Goal: Information Seeking & Learning: Learn about a topic

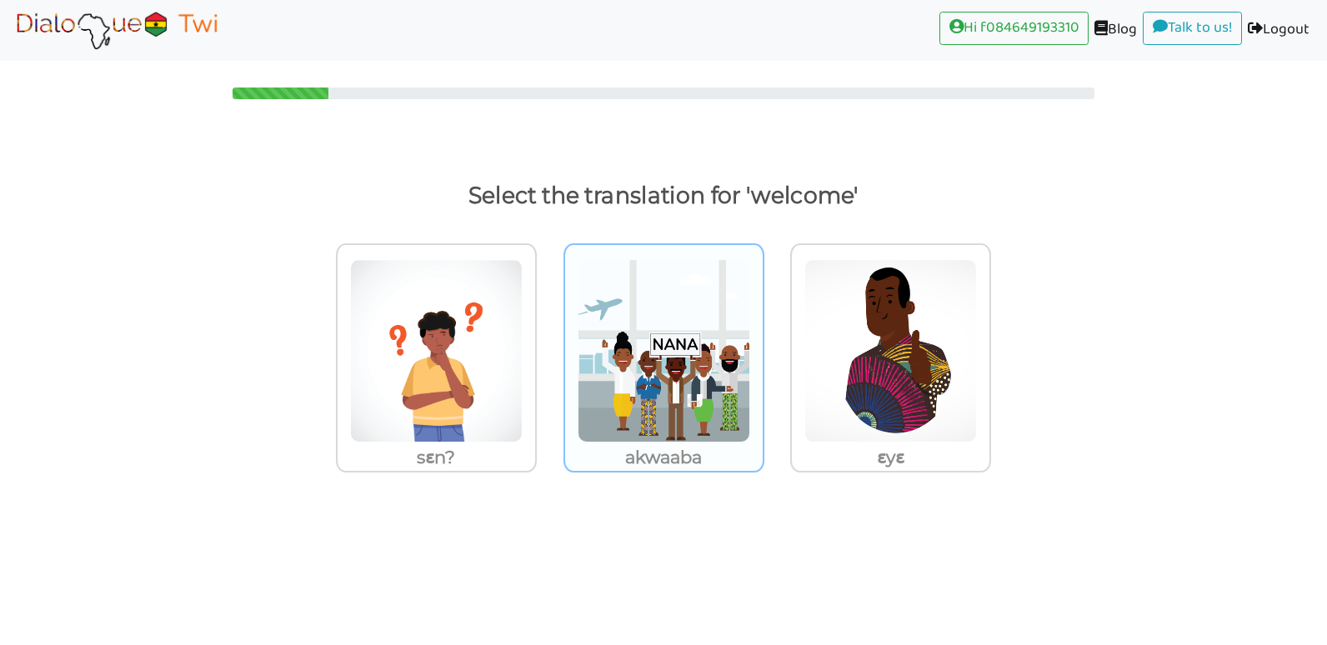
click at [623, 297] on img at bounding box center [664, 350] width 173 height 183
click at [763, 334] on input "akwaaba" at bounding box center [769, 340] width 13 height 13
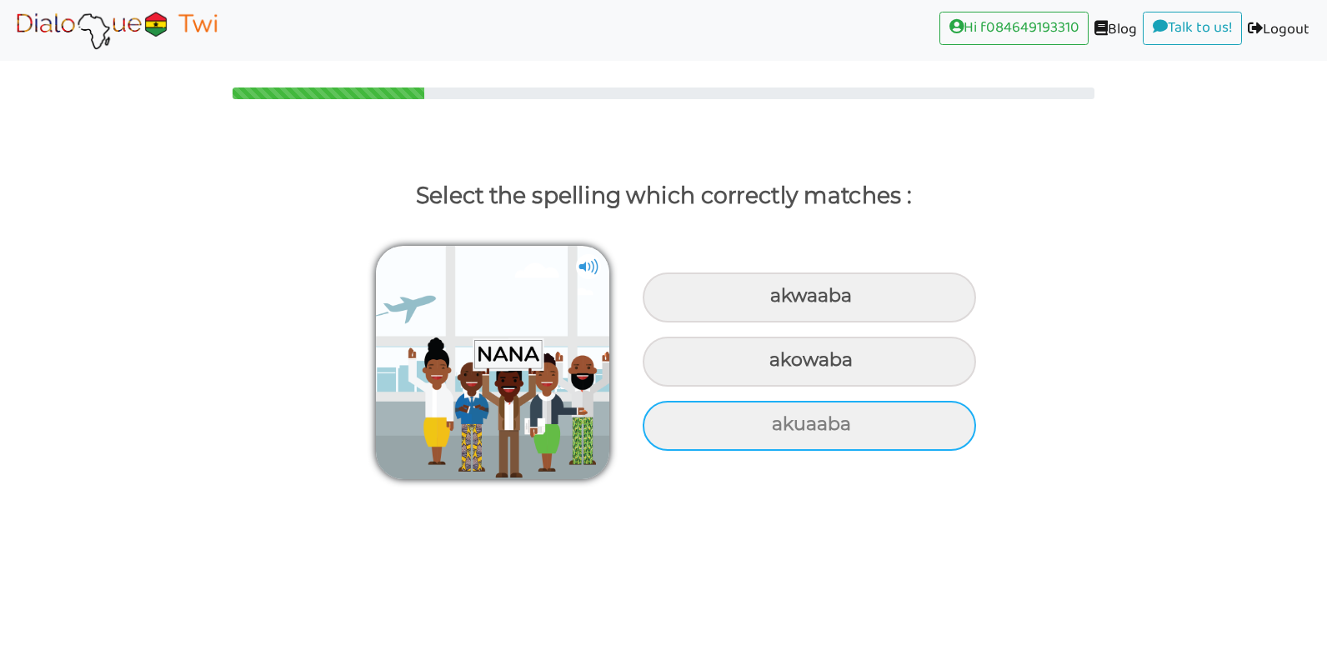
click at [714, 423] on div "akuaaba" at bounding box center [809, 426] width 333 height 50
click at [768, 423] on input "akuaaba" at bounding box center [773, 424] width 11 height 11
radio input "true"
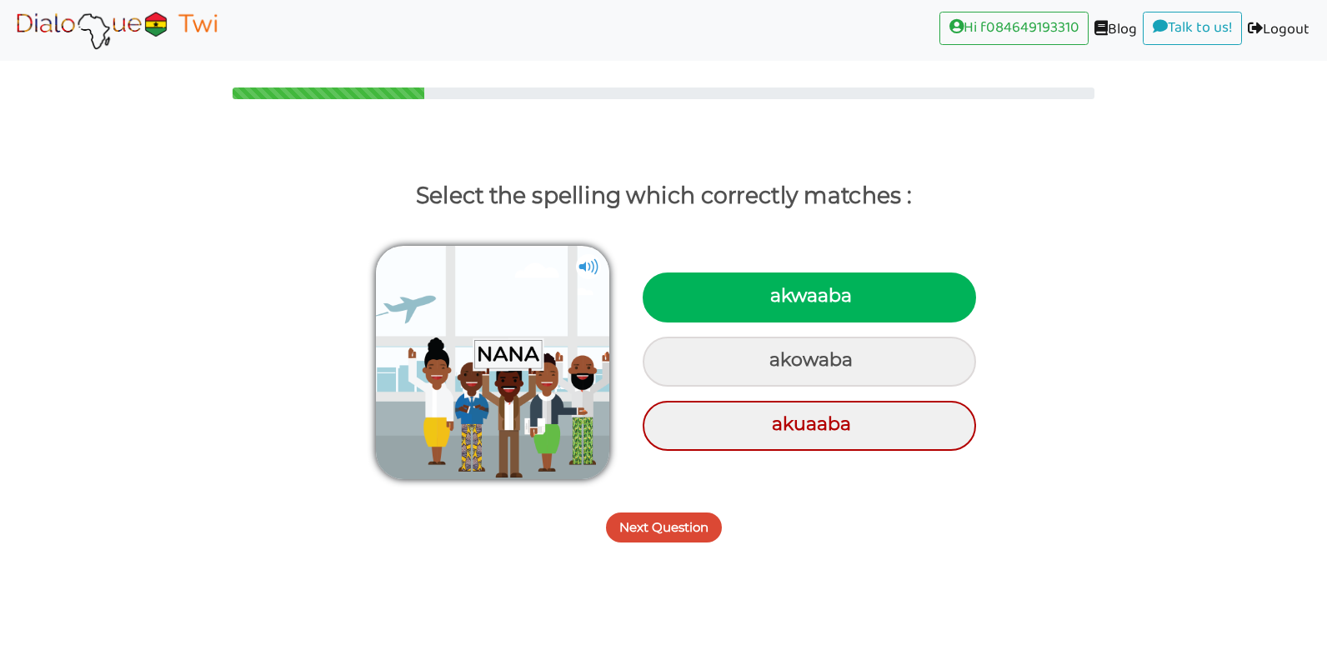
click at [691, 288] on div "akwaaba" at bounding box center [809, 298] width 333 height 50
click at [767, 291] on input "akwaaba" at bounding box center [772, 296] width 11 height 11
radio input "true"
click at [671, 535] on button "Next Question" at bounding box center [664, 528] width 116 height 30
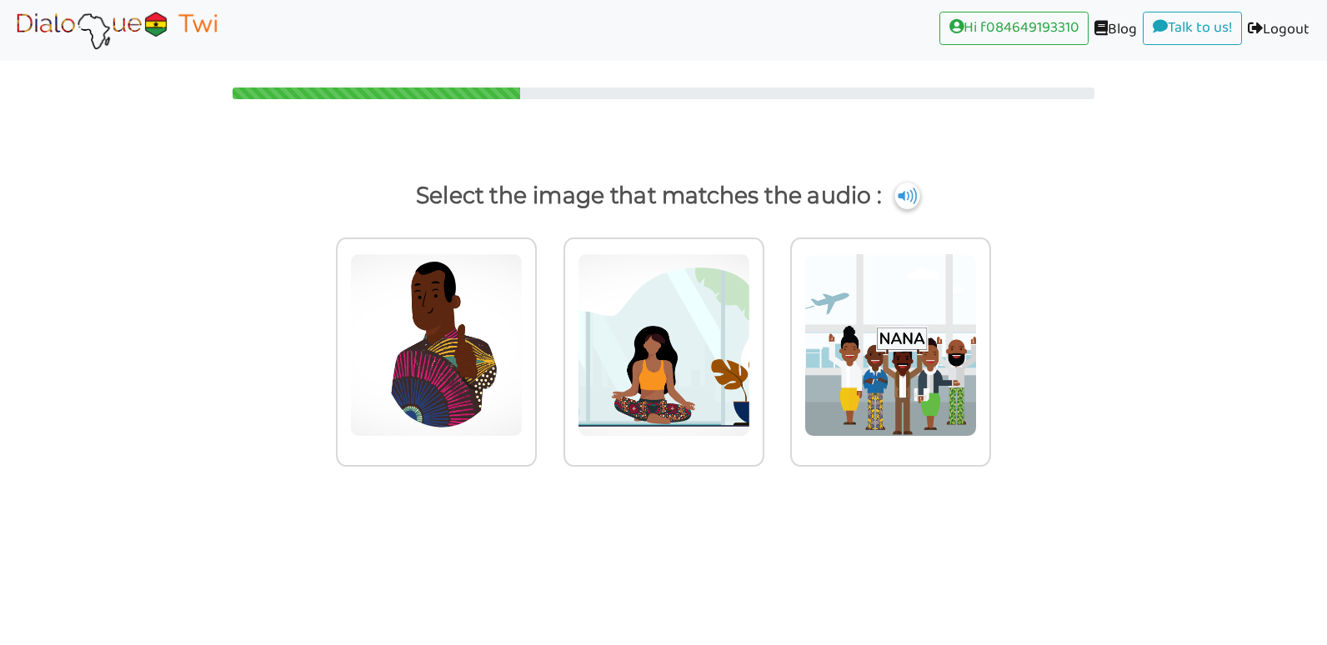
click at [903, 202] on img at bounding box center [906, 196] width 25 height 27
